Goal: Information Seeking & Learning: Find specific fact

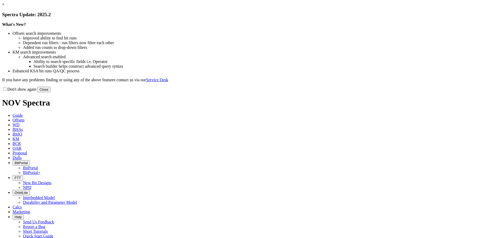
click at [50, 92] on button "Close" at bounding box center [43, 89] width 13 height 5
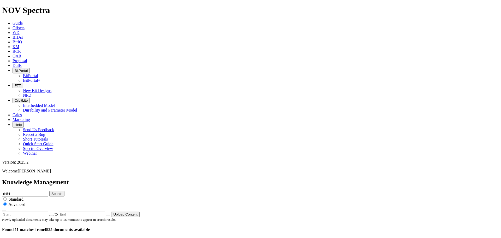
click at [48, 191] on input "rh54" at bounding box center [25, 193] width 46 height 5
type input "LAterla vibration FTK"
click at [49, 191] on button "Search" at bounding box center [56, 193] width 15 height 5
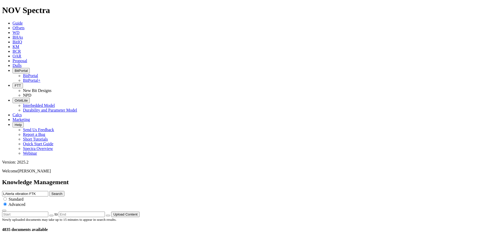
click at [48, 191] on input "LAterla vibration FTK" at bounding box center [25, 193] width 46 height 5
click at [49, 191] on button "Search" at bounding box center [56, 193] width 15 height 5
type input "Laterla vibration FTK"
click at [49, 191] on button "Search" at bounding box center [56, 193] width 15 height 5
click at [48, 191] on input "Laterla vibration FTK" at bounding box center [25, 193] width 46 height 5
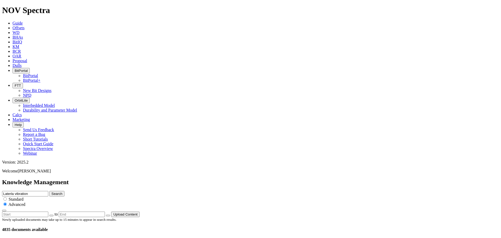
type input "Laterla vibration"
click at [49, 191] on button "Search" at bounding box center [56, 193] width 15 height 5
click at [64, 191] on button "Search" at bounding box center [56, 193] width 15 height 5
click at [48, 191] on input "Laterla vibration" at bounding box center [25, 193] width 46 height 5
type input "Lateral vibration"
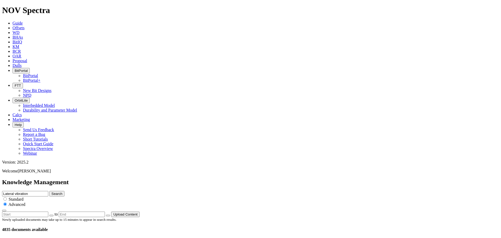
click at [49, 191] on button "Search" at bounding box center [56, 193] width 15 height 5
click at [48, 191] on input "Lateral vibration" at bounding box center [25, 193] width 46 height 5
type input "Lateral vibration FTK"
click at [49, 191] on button "Search" at bounding box center [56, 193] width 15 height 5
click at [48, 191] on input "Lateral vibration FTK" at bounding box center [25, 193] width 46 height 5
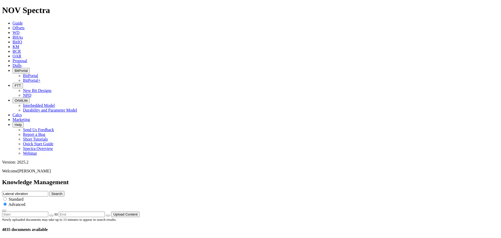
type input "Lateral vibration"
click at [49, 191] on button "Search" at bounding box center [56, 193] width 15 height 5
